Goal: Information Seeking & Learning: Learn about a topic

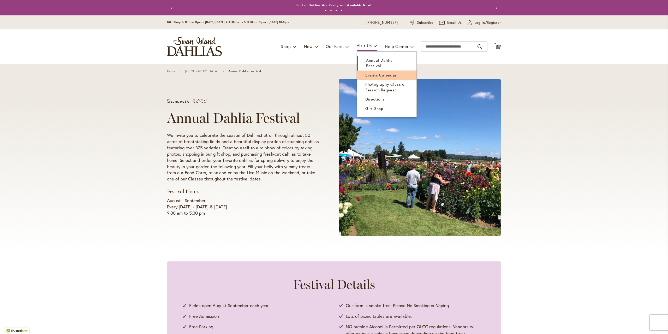
click at [373, 75] on span "Events Calendar" at bounding box center [380, 74] width 31 height 5
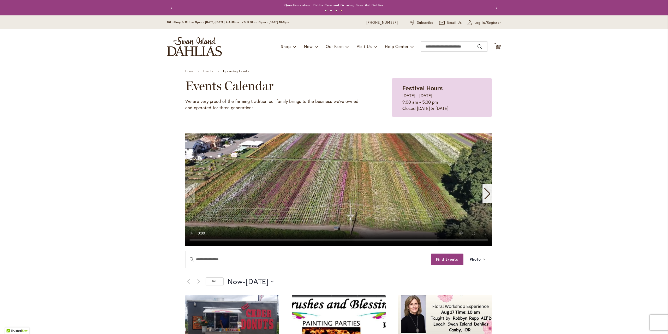
click at [354, 184] on video "1 / 11" at bounding box center [338, 189] width 307 height 112
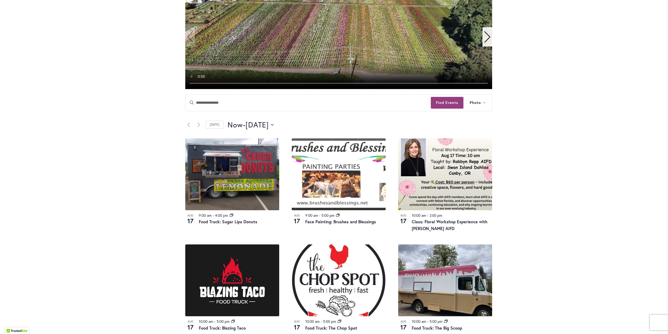
scroll to position [183, 0]
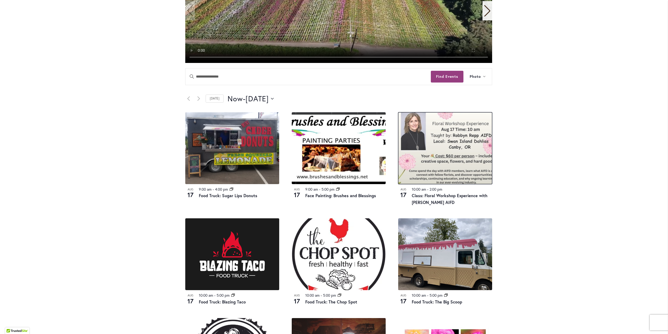
click at [428, 150] on img at bounding box center [445, 148] width 94 height 72
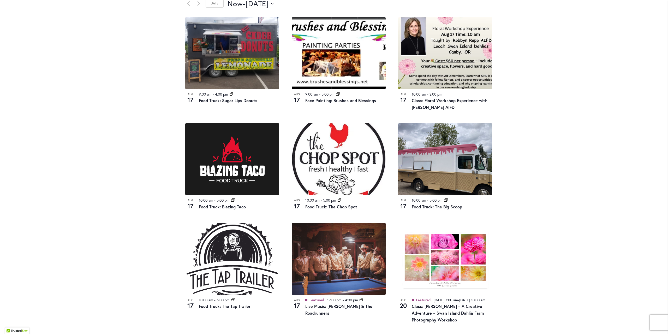
scroll to position [313, 0]
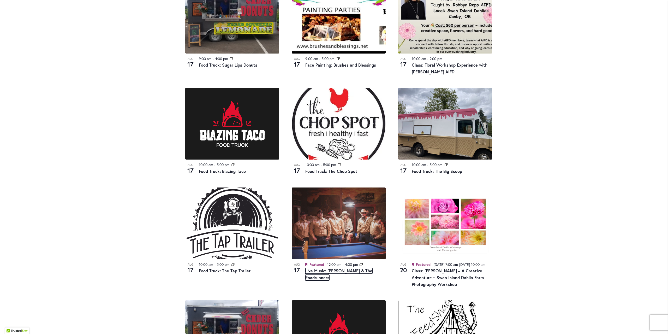
click at [330, 272] on link "Live Music: [PERSON_NAME] & The Roadrunners" at bounding box center [338, 274] width 67 height 13
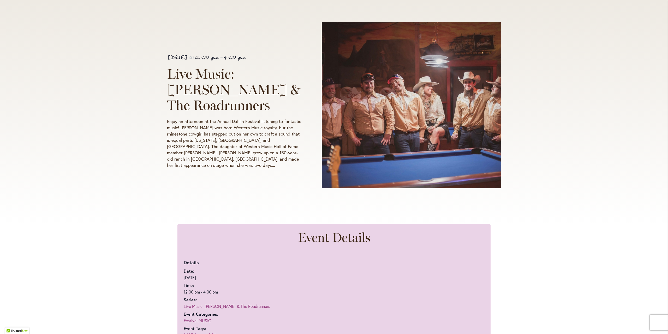
scroll to position [78, 0]
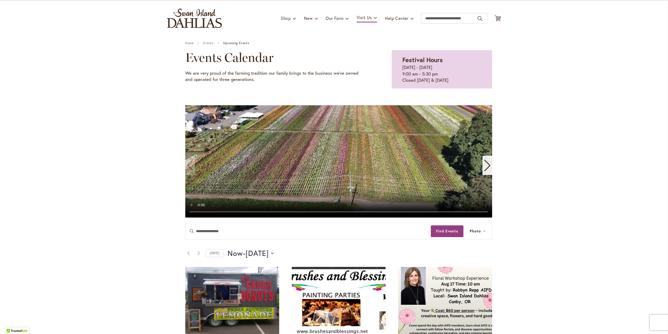
scroll to position [26, 0]
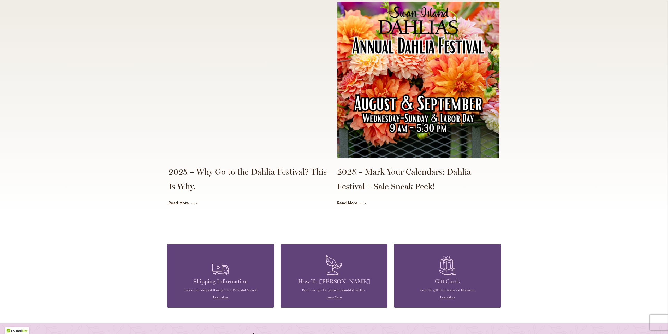
scroll to position [1200, 0]
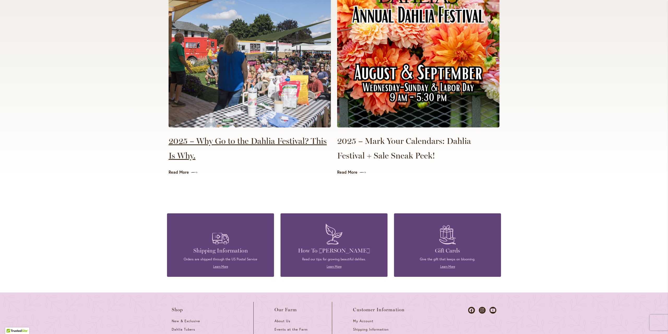
click at [220, 134] on link "2025 – Why Go to the Dahlia Festival? This Is Why." at bounding box center [249, 148] width 162 height 29
